Goal: Transaction & Acquisition: Purchase product/service

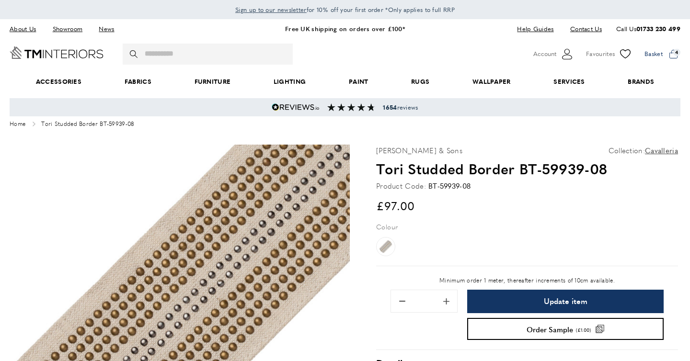
click at [672, 54] on span at bounding box center [662, 54] width 36 height 14
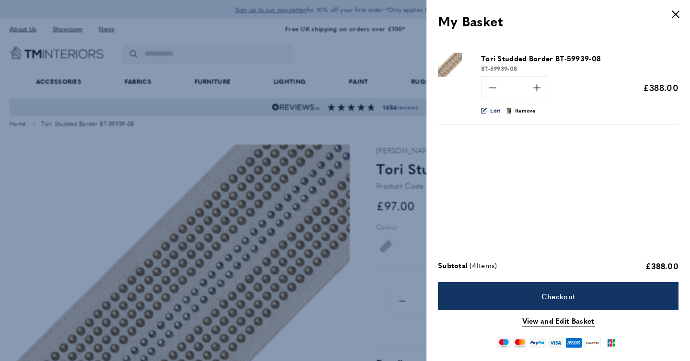
click at [492, 115] on span "edit Edit" at bounding box center [491, 110] width 20 height 9
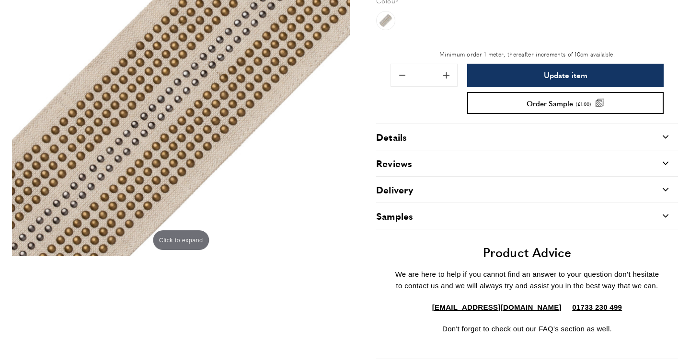
scroll to position [226, 0]
click at [399, 86] on span "Remove 1 from quantity" at bounding box center [402, 76] width 20 height 20
type input "*"
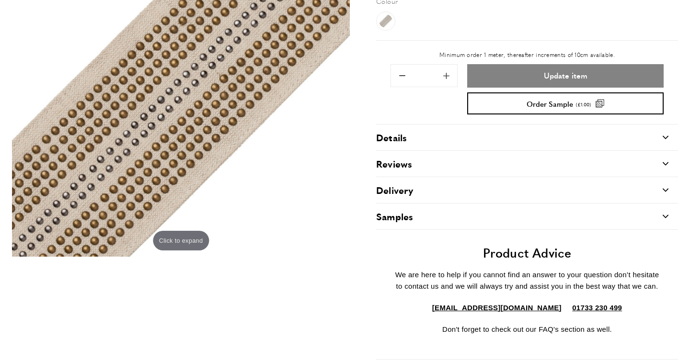
click at [552, 80] on span "Update item" at bounding box center [566, 76] width 44 height 8
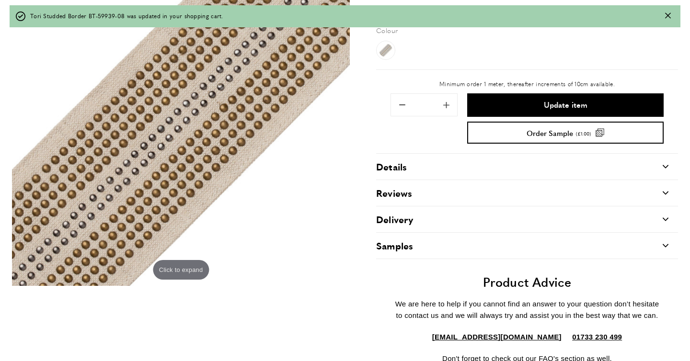
type input "*"
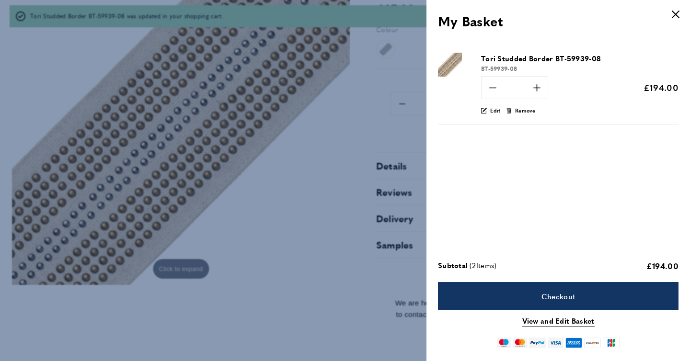
scroll to position [0, 135]
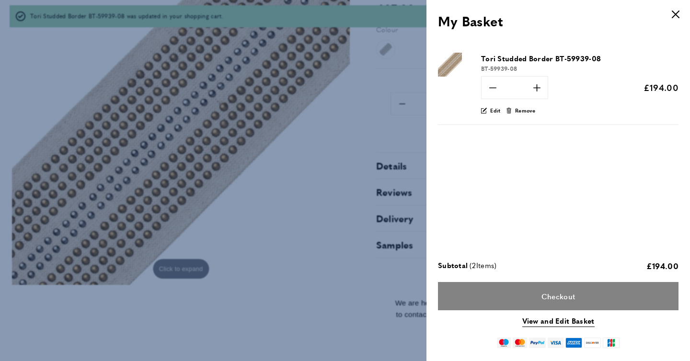
click at [534, 286] on link "Checkout" at bounding box center [558, 296] width 241 height 28
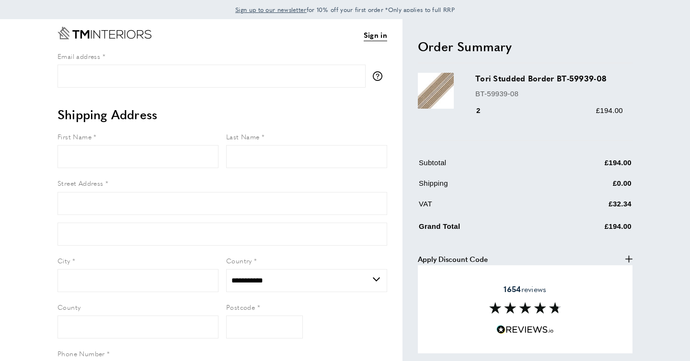
select select "**"
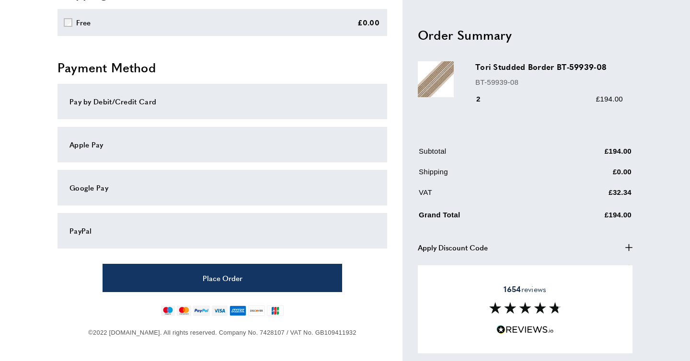
scroll to position [487, 0]
click at [192, 97] on div "Pay by Debit/Credit Card" at bounding box center [222, 101] width 306 height 11
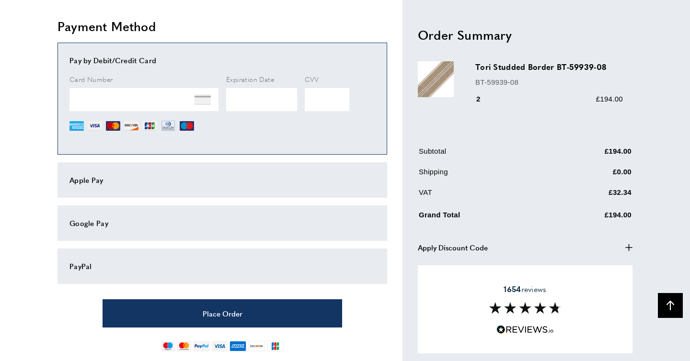
click at [116, 133] on img at bounding box center [113, 126] width 14 height 14
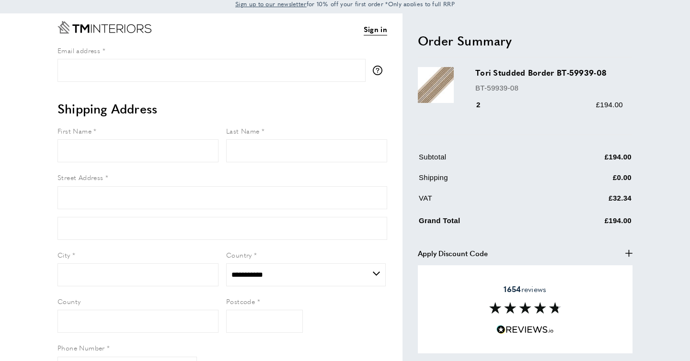
scroll to position [0, 0]
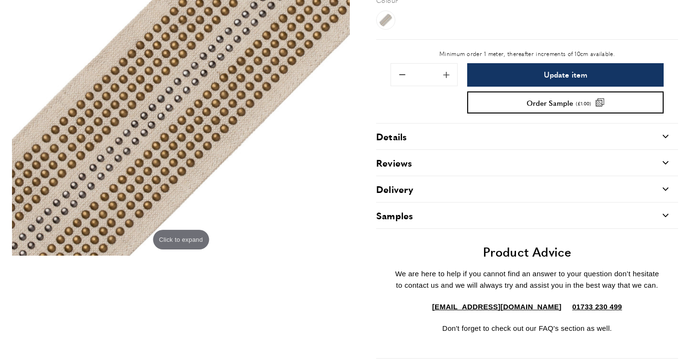
scroll to position [0, 1752]
